Goal: Find specific page/section: Find specific page/section

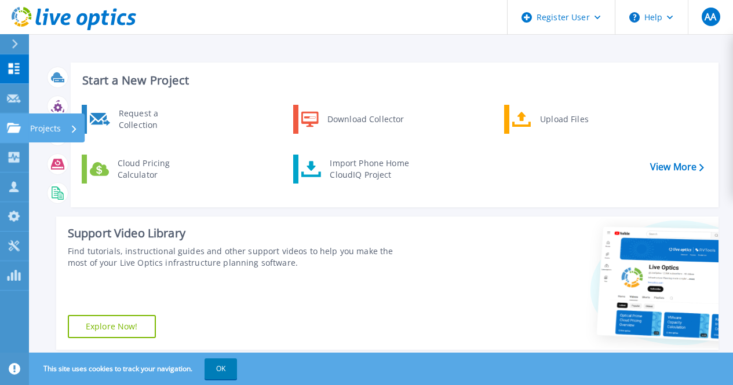
click at [13, 129] on icon at bounding box center [14, 128] width 14 height 10
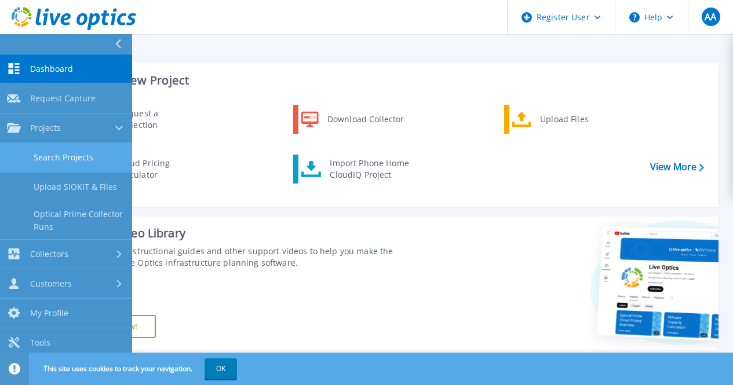
click at [62, 166] on link "Search Projects" at bounding box center [66, 158] width 132 height 30
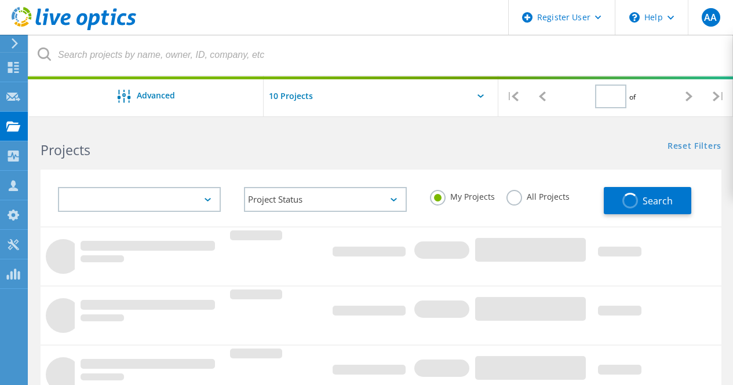
type input "1"
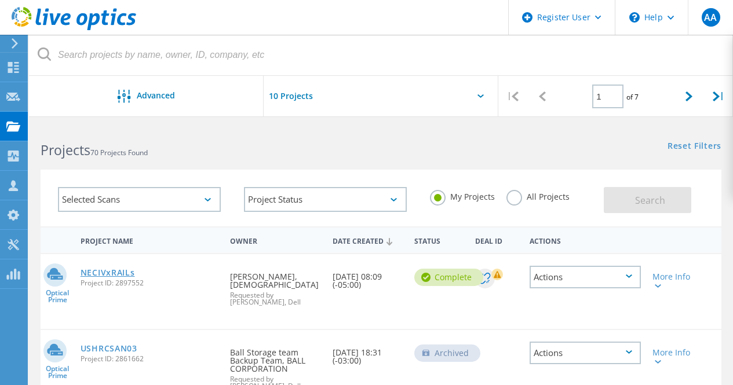
click at [116, 274] on link "NECIVxRAILs" at bounding box center [108, 273] width 54 height 8
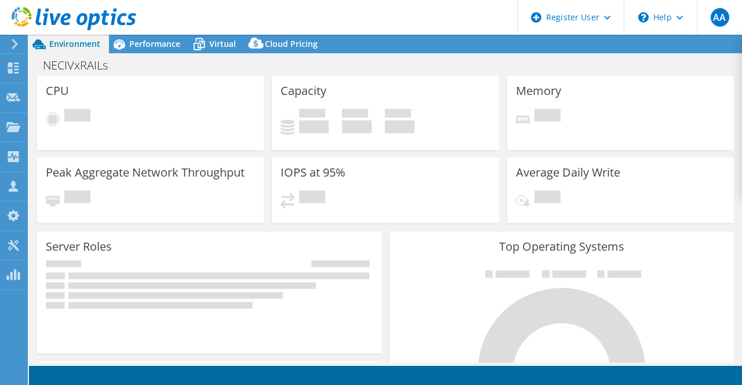
select select "USD"
